Goal: Complete application form

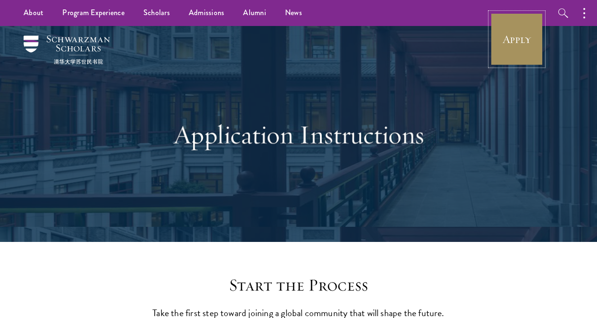
click at [533, 38] on link "Apply" at bounding box center [516, 39] width 53 height 53
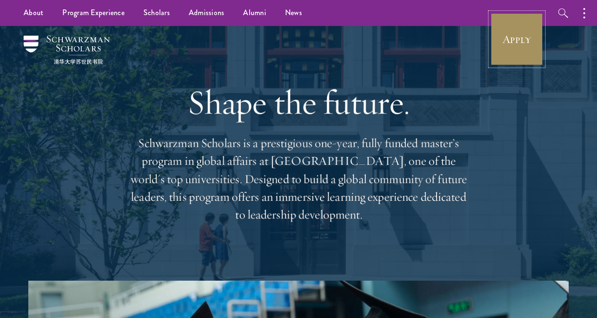
click at [510, 46] on link "Apply" at bounding box center [516, 39] width 53 height 53
click at [511, 49] on link "Apply" at bounding box center [516, 39] width 53 height 53
